Goal: Information Seeking & Learning: Learn about a topic

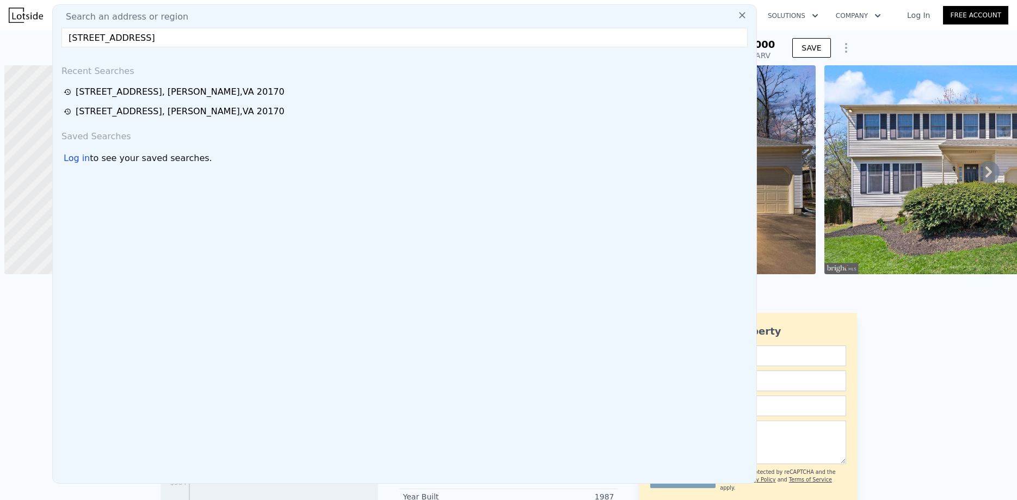
scroll to position [0, 4]
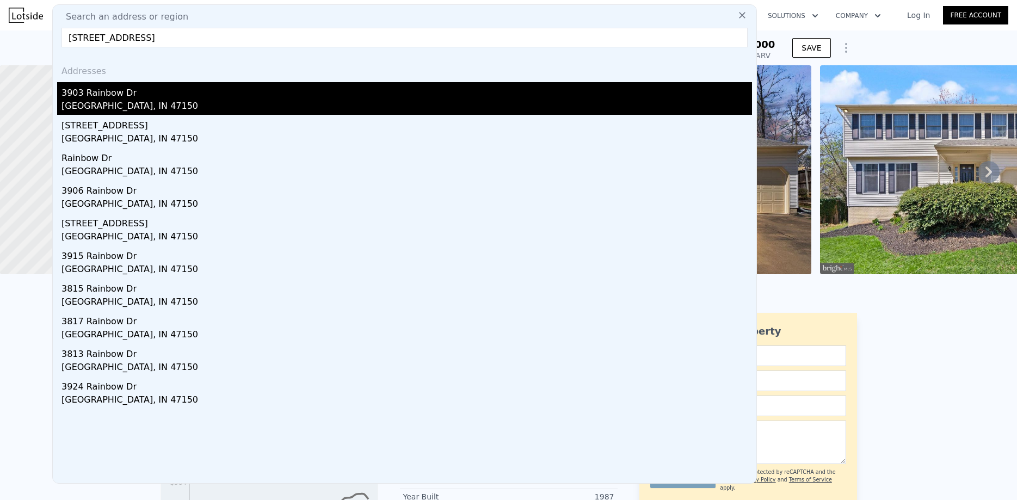
type input "[STREET_ADDRESS]"
click at [122, 100] on div "[GEOGRAPHIC_DATA], IN 47150" at bounding box center [407, 107] width 691 height 15
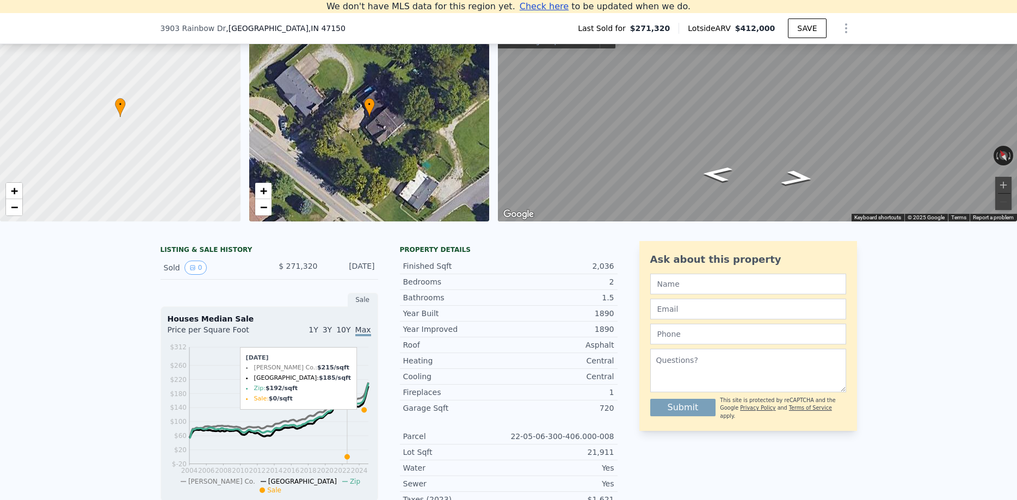
click at [347, 400] on icon "2004 2006 2008 2010 2012 2014 2016 2018 2020 2022 2024 $-20 $20 $60 $100 $140 $…" at bounding box center [270, 418] width 204 height 153
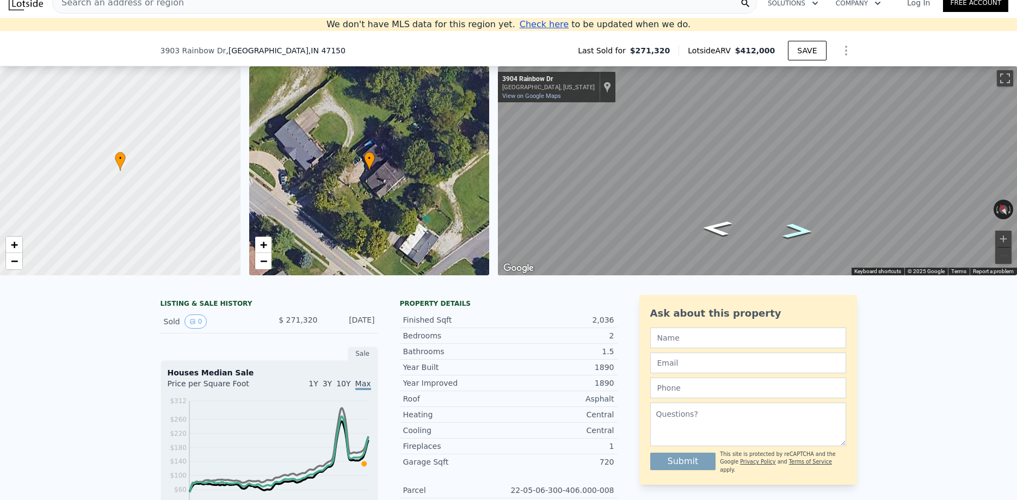
click at [794, 234] on icon "Go Southeast, Rainbow Dr" at bounding box center [798, 231] width 57 height 22
click at [794, 234] on icon "Go Southeast, Rainbow Dr" at bounding box center [798, 231] width 60 height 23
click at [192, 324] on icon "View historical data" at bounding box center [193, 322] width 4 height 4
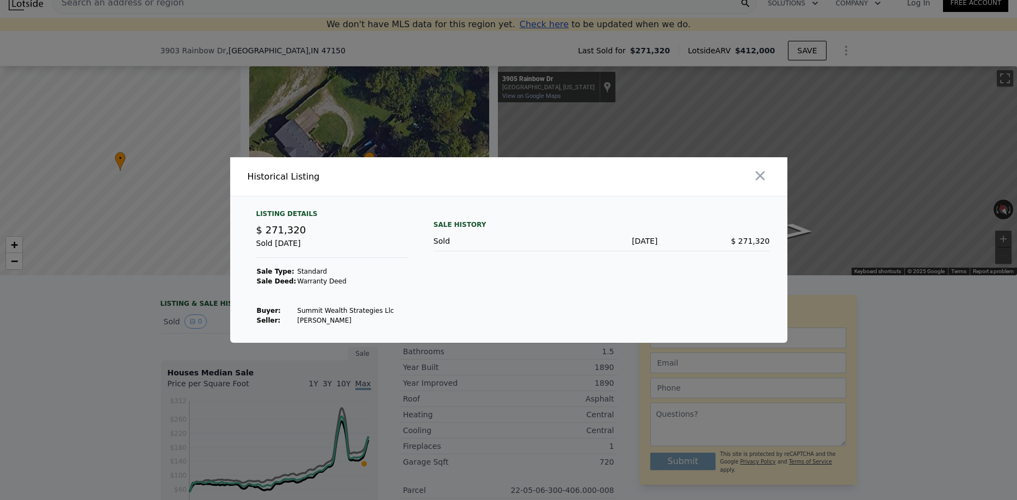
click at [173, 224] on div at bounding box center [508, 250] width 1017 height 500
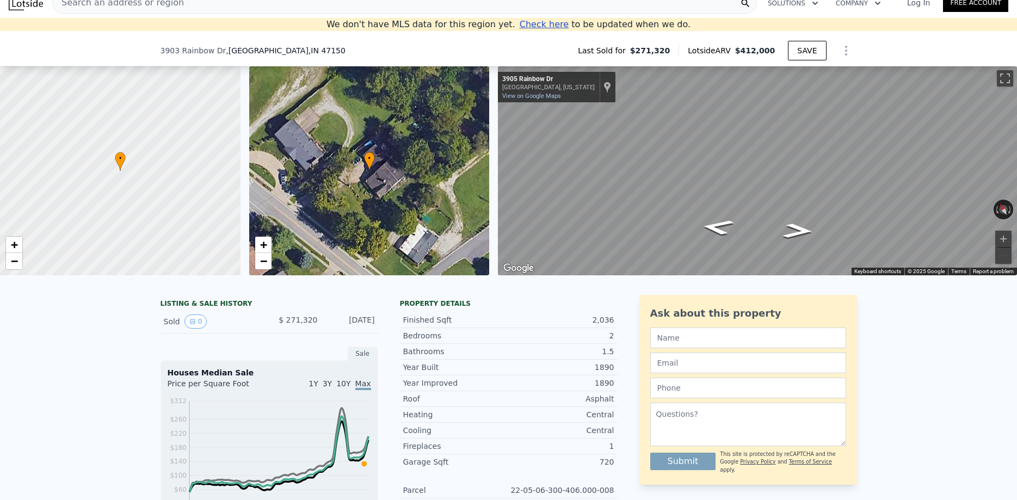
click at [158, 167] on div at bounding box center [120, 171] width 288 height 251
